Goal: Information Seeking & Learning: Learn about a topic

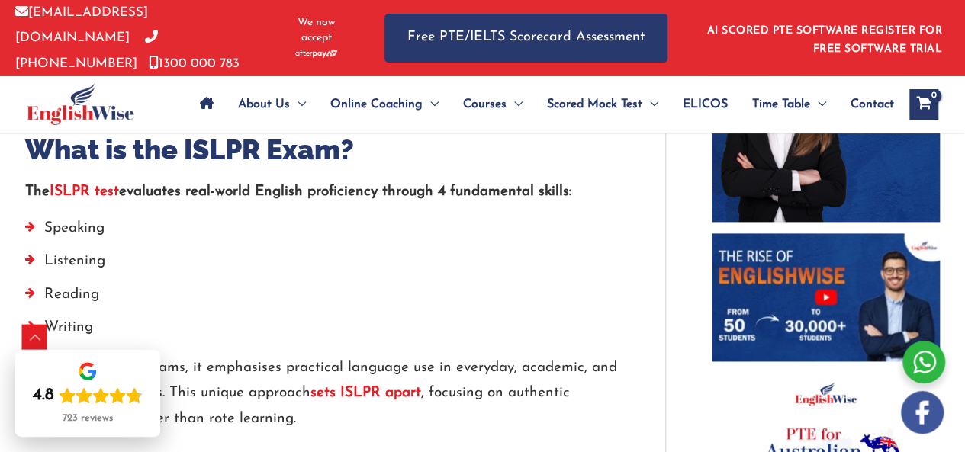
scroll to position [939, 0]
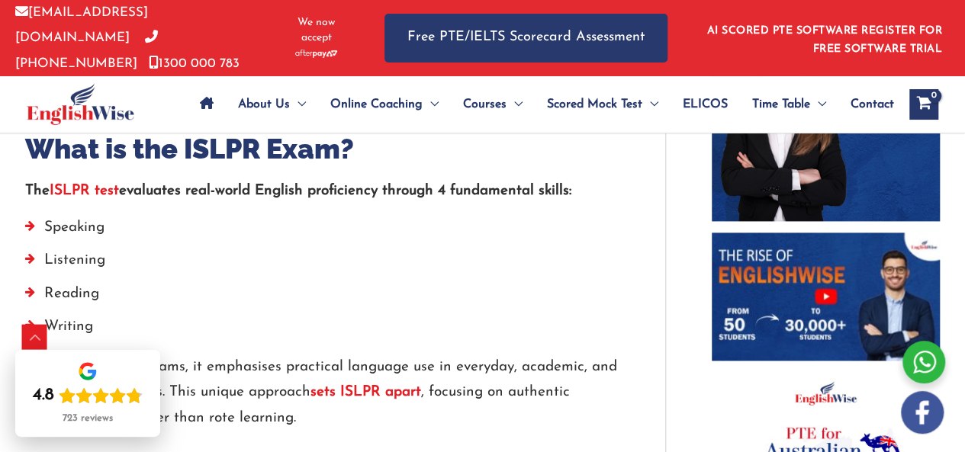
click at [99, 184] on link "ISLPR test" at bounding box center [84, 191] width 69 height 14
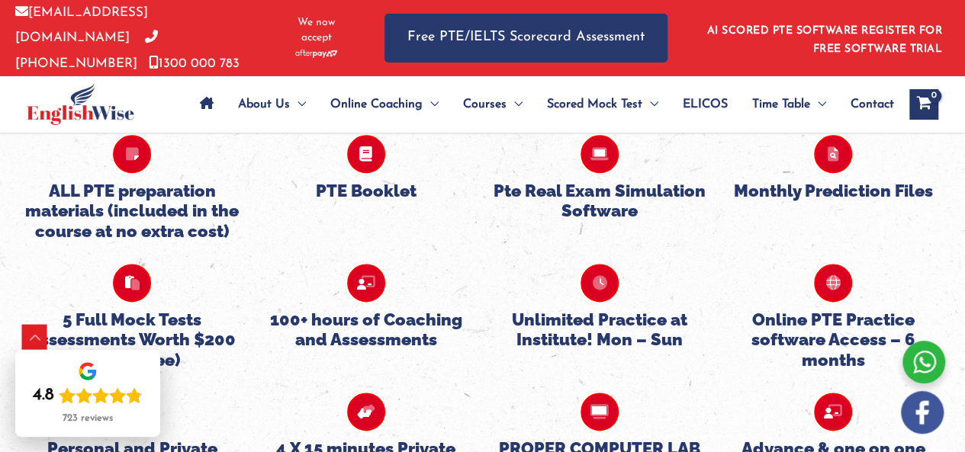
scroll to position [3751, 0]
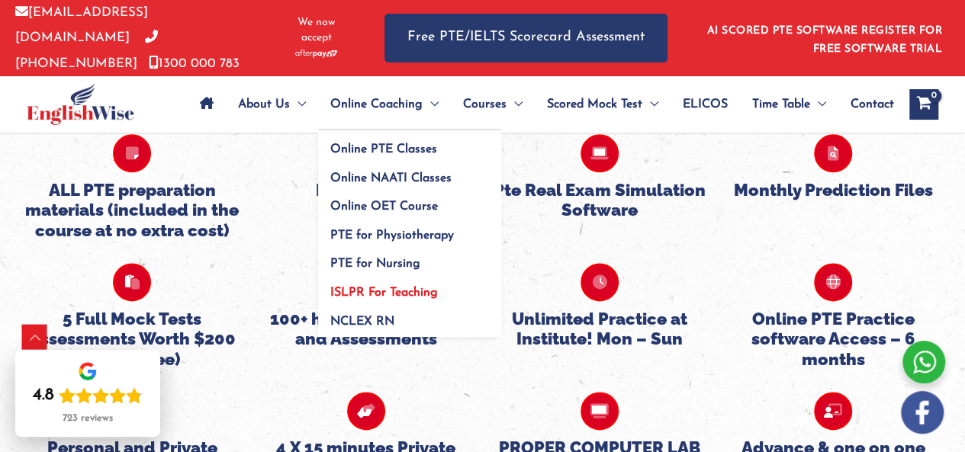
click at [382, 291] on span "ISLPR For Teaching" at bounding box center [384, 293] width 108 height 12
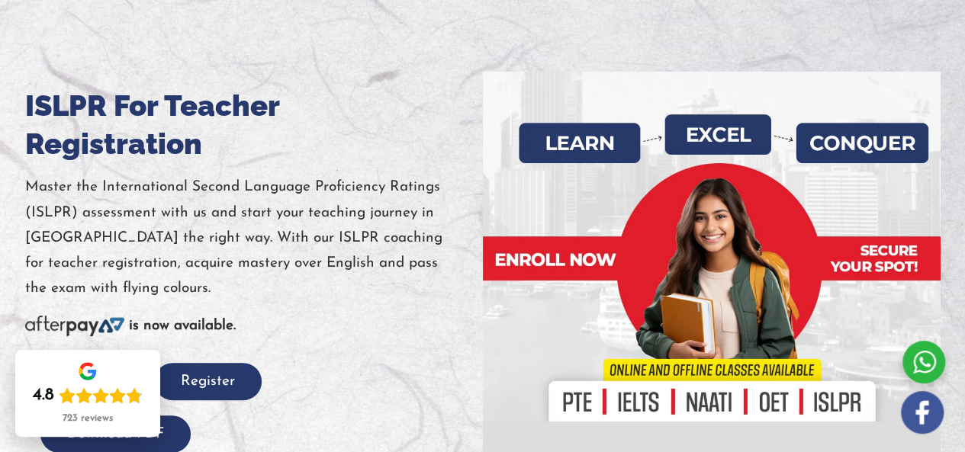
scroll to position [200, 0]
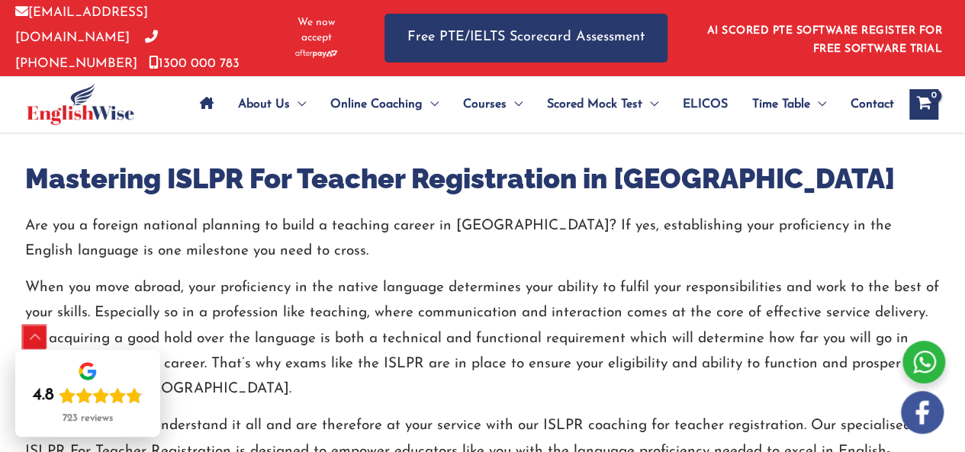
click at [37, 341] on div "Scroll to Top" at bounding box center [35, 338] width 24 height 24
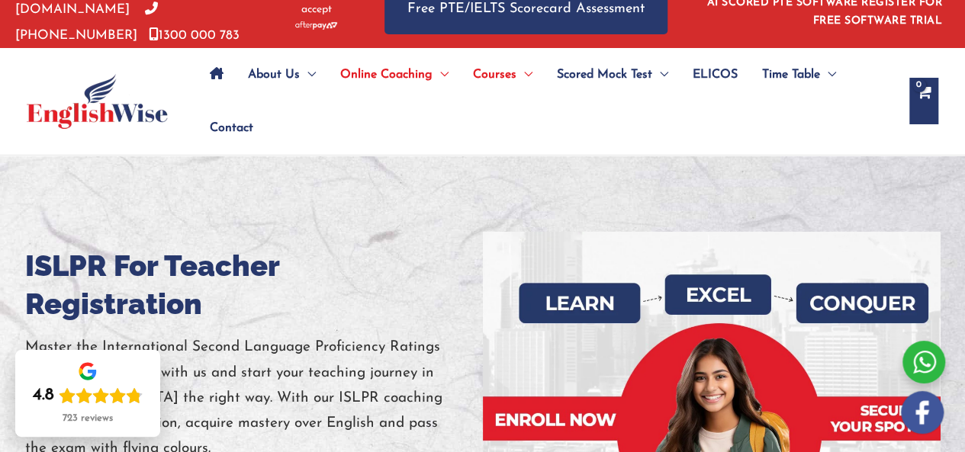
scroll to position [0, 0]
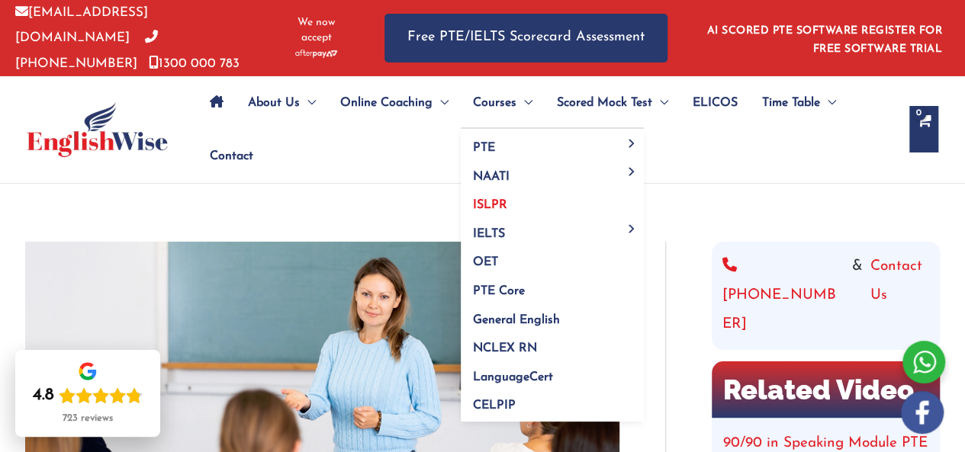
click at [513, 198] on link "ISLPR" at bounding box center [552, 200] width 183 height 29
